Goal: Check status

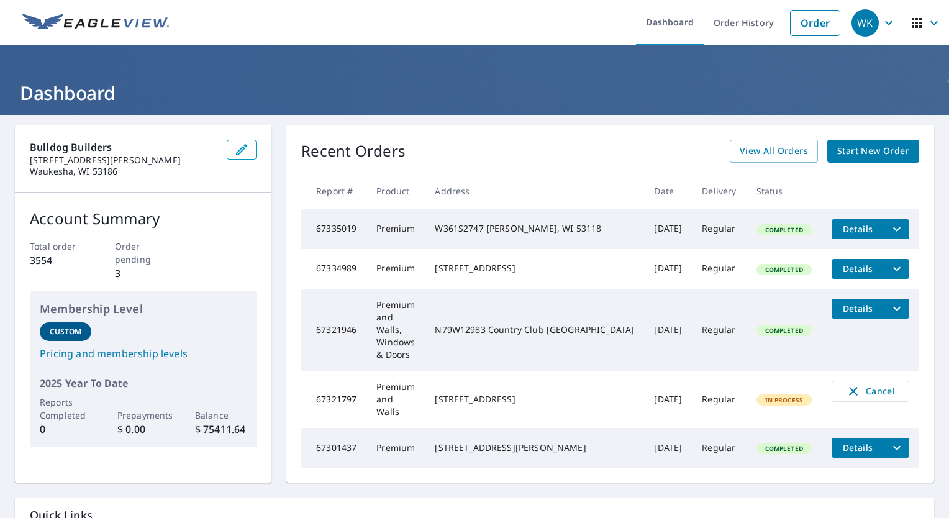
click at [623, 278] on td "[STREET_ADDRESS]" at bounding box center [534, 269] width 219 height 40
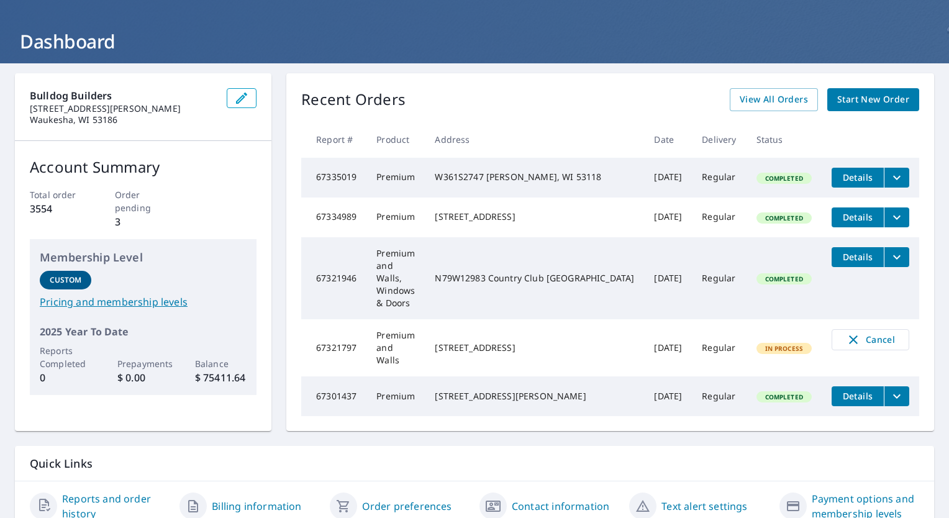
scroll to position [84, 0]
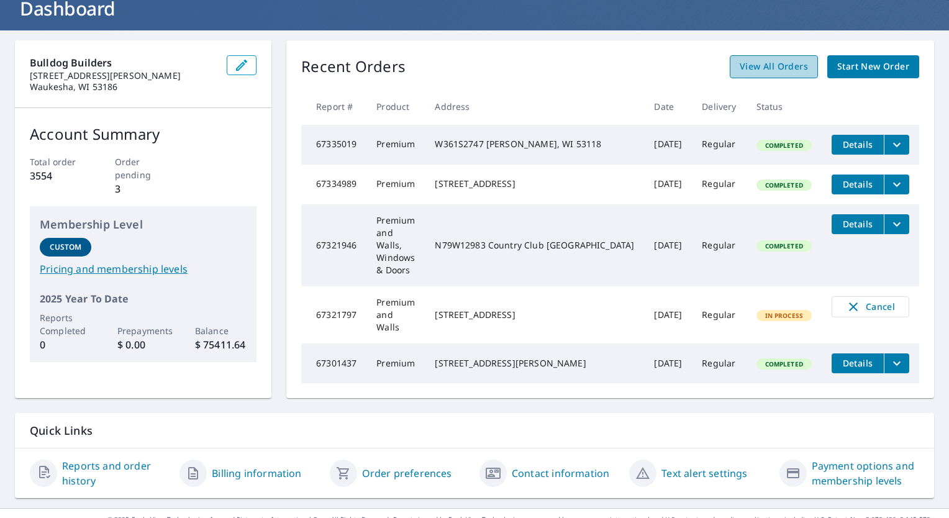
click at [778, 60] on span "View All Orders" at bounding box center [773, 67] width 68 height 16
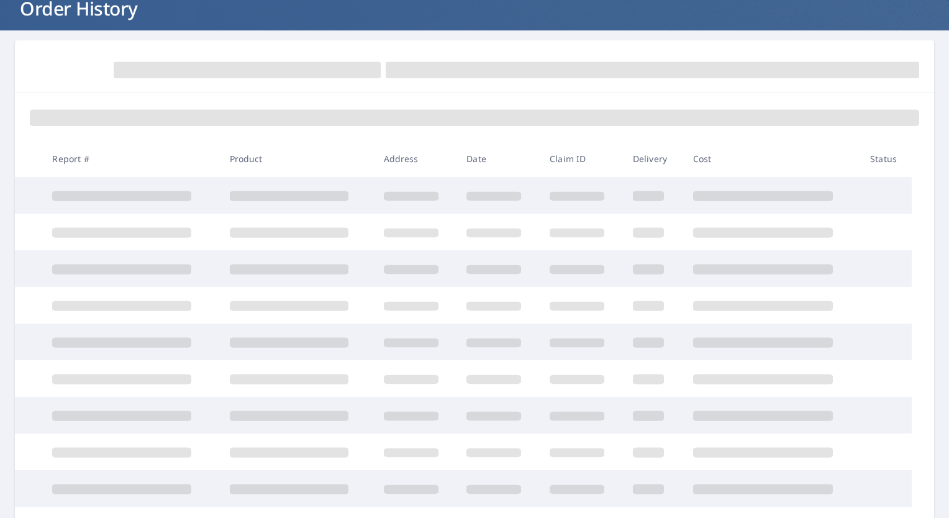
scroll to position [84, 0]
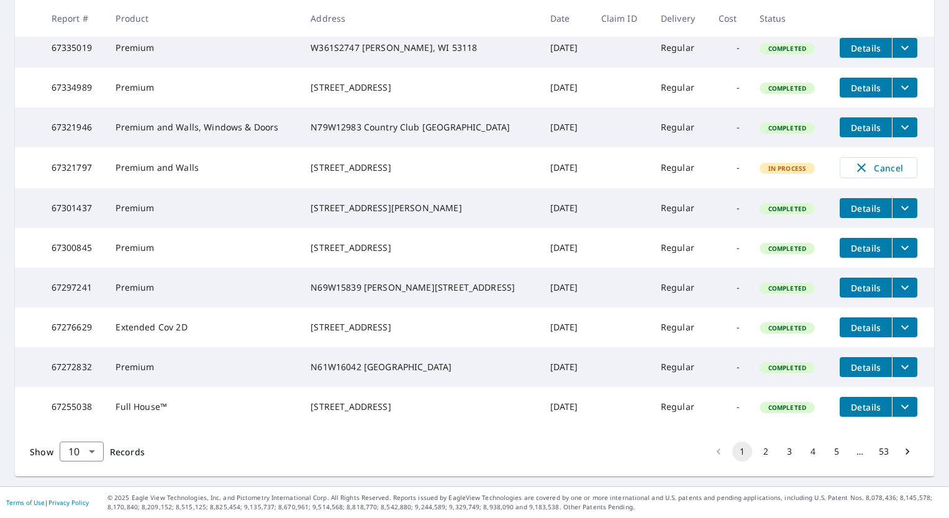
scroll to position [295, 0]
click at [757, 455] on button "2" at bounding box center [766, 451] width 20 height 20
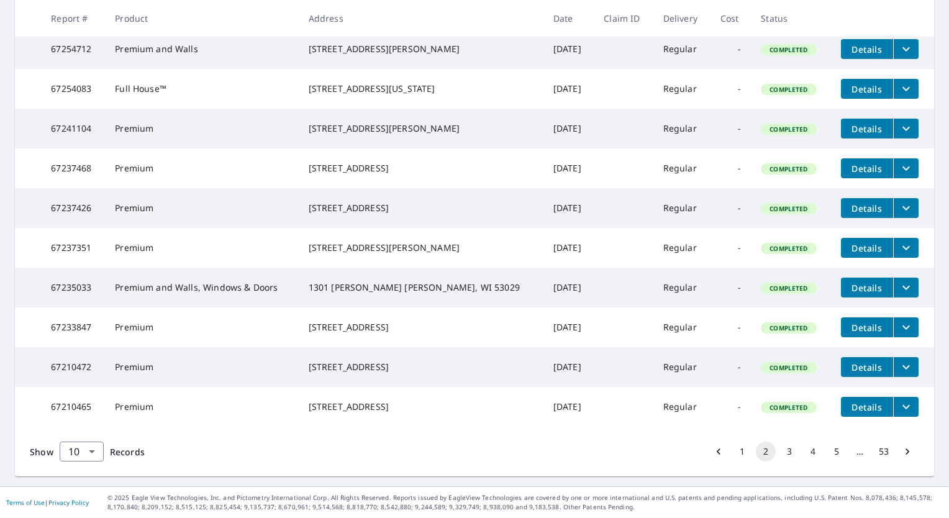
scroll to position [295, 0]
drag, startPoint x: 782, startPoint y: 448, endPoint x: 586, endPoint y: 430, distance: 197.1
drag, startPoint x: 586, startPoint y: 430, endPoint x: 657, endPoint y: 455, distance: 75.2
click at [657, 455] on div "Show 10 10 ​ Records 1 2 3 4 5 … 53" at bounding box center [474, 452] width 919 height 50
click at [779, 453] on button "3" at bounding box center [789, 451] width 20 height 20
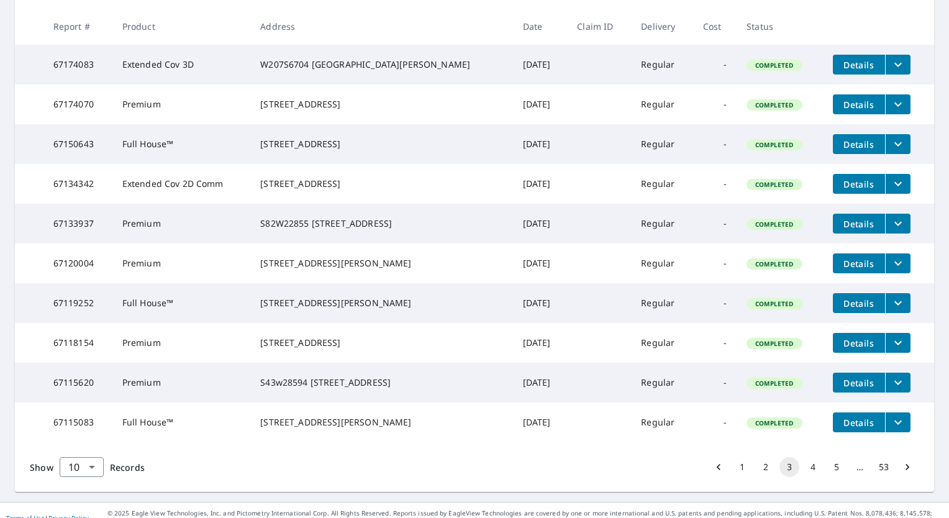
scroll to position [295, 0]
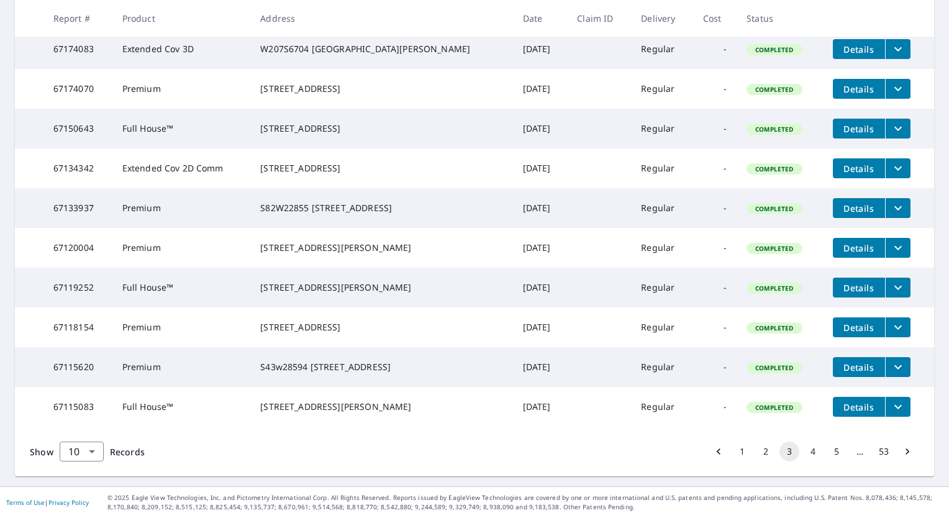
click at [803, 451] on button "4" at bounding box center [813, 451] width 20 height 20
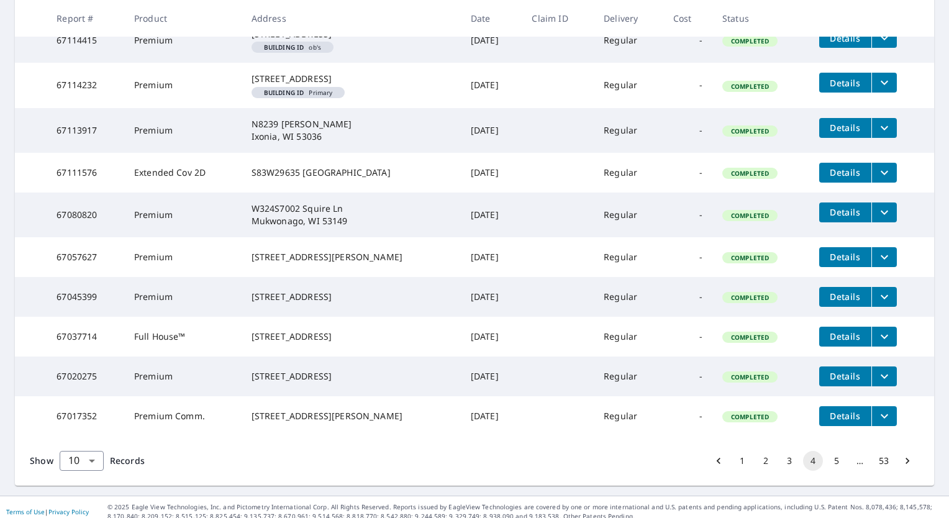
scroll to position [320, 0]
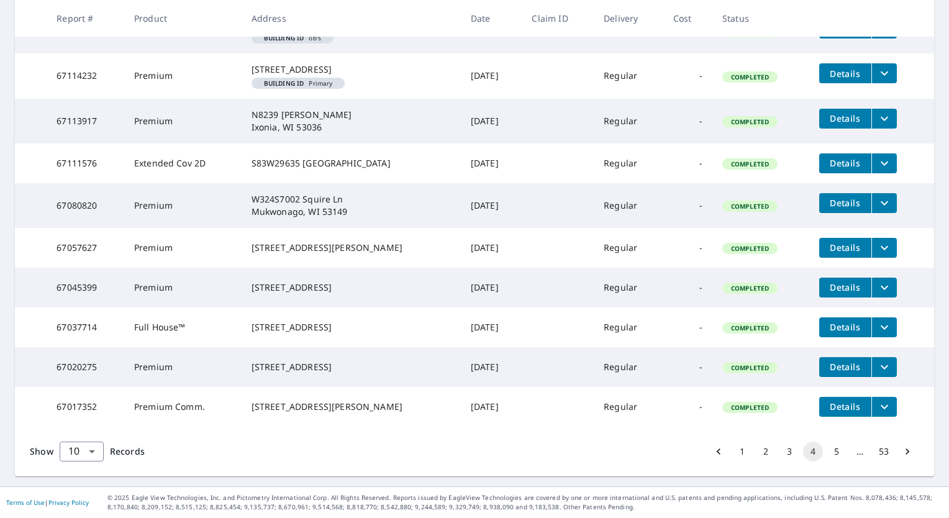
click at [829, 450] on button "5" at bounding box center [836, 451] width 20 height 20
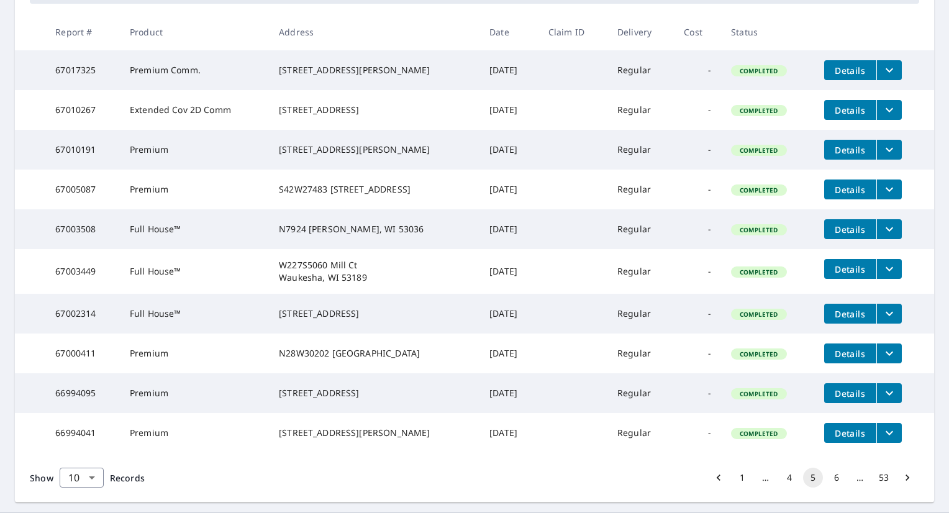
scroll to position [295, 0]
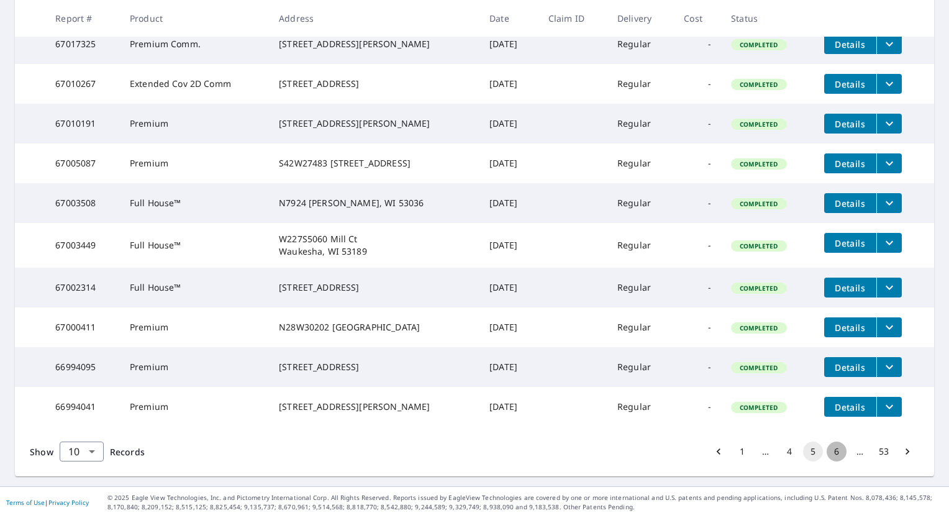
click at [826, 453] on button "6" at bounding box center [836, 451] width 20 height 20
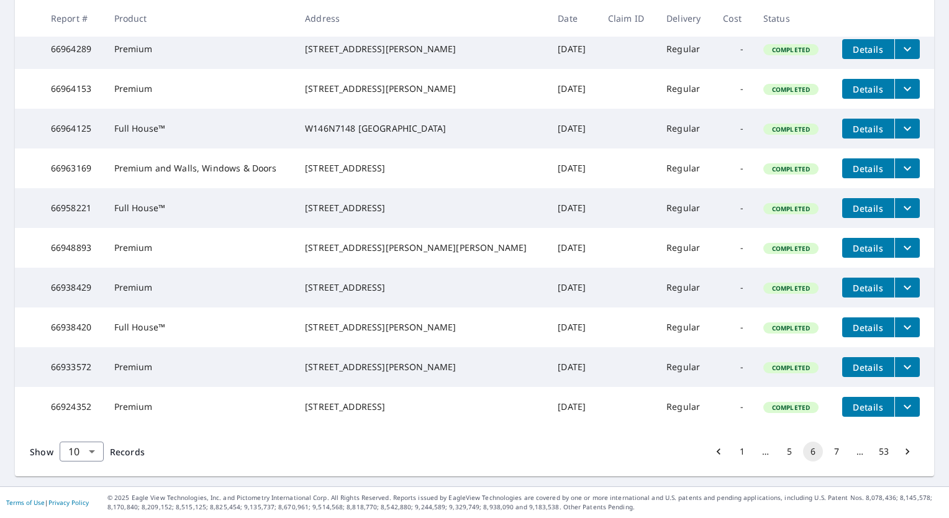
scroll to position [282, 0]
click at [831, 461] on button "7" at bounding box center [836, 451] width 20 height 20
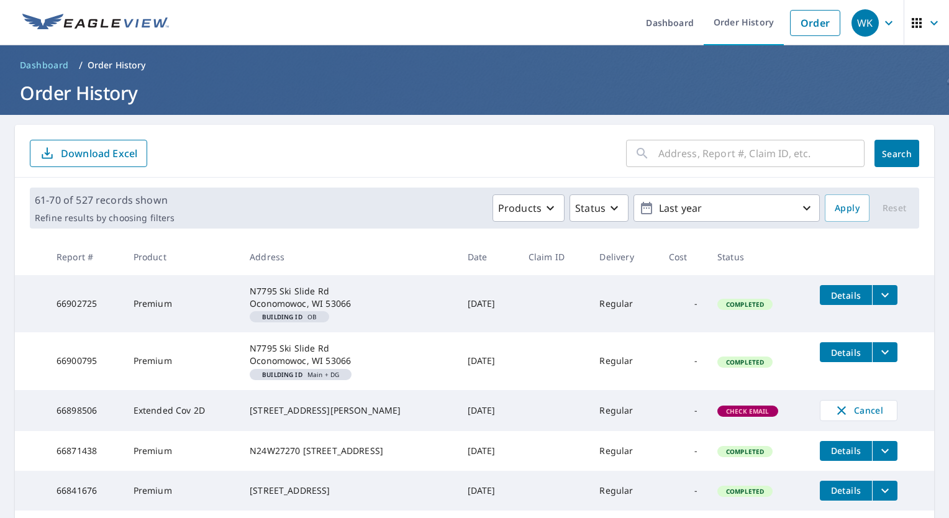
click at [736, 409] on span "Check Email" at bounding box center [747, 411] width 58 height 9
click at [738, 411] on span "Check Email" at bounding box center [747, 411] width 58 height 9
click at [272, 406] on div "[STREET_ADDRESS][PERSON_NAME]" at bounding box center [349, 410] width 198 height 12
drag, startPoint x: 272, startPoint y: 406, endPoint x: 411, endPoint y: 418, distance: 139.6
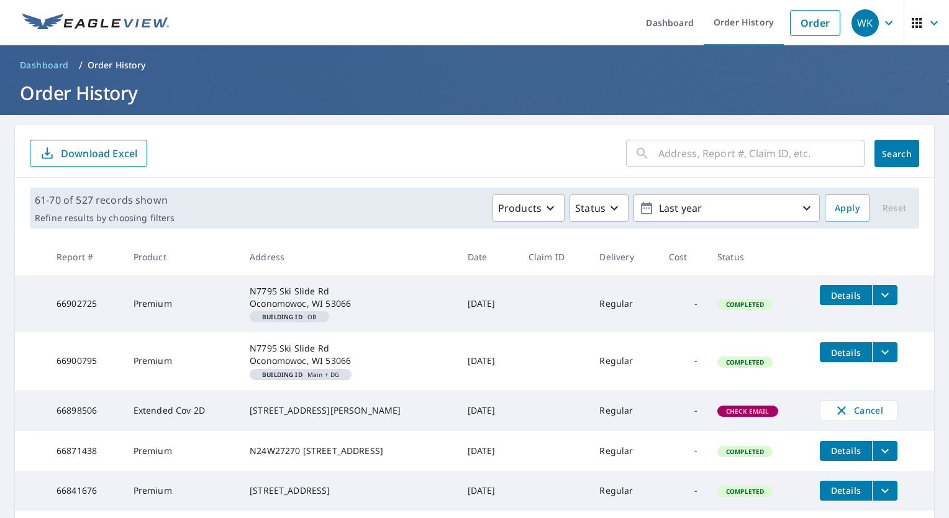
click at [458, 418] on td "[DATE]" at bounding box center [488, 410] width 61 height 41
click at [458, 413] on td "[DATE]" at bounding box center [488, 410] width 61 height 41
